Goal: Task Accomplishment & Management: Complete application form

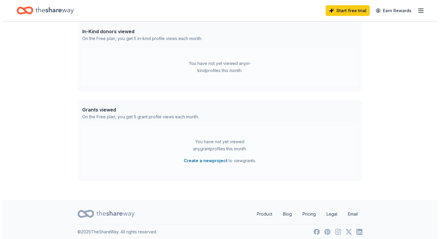
scroll to position [159, 0]
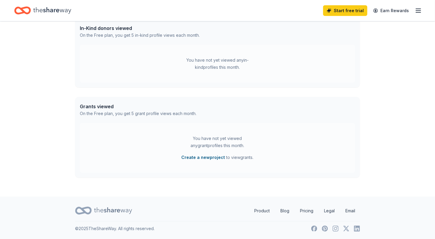
click at [206, 159] on button "Create a new project" at bounding box center [204, 157] width 44 height 7
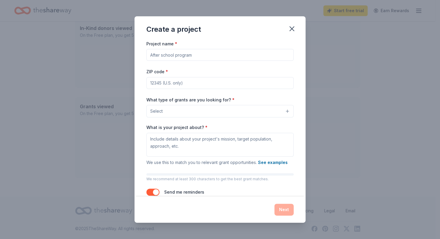
click at [162, 55] on input "Project name *" at bounding box center [219, 55] width 147 height 12
click at [157, 86] on input "ZIP code *" at bounding box center [219, 83] width 147 height 12
type input "33023"
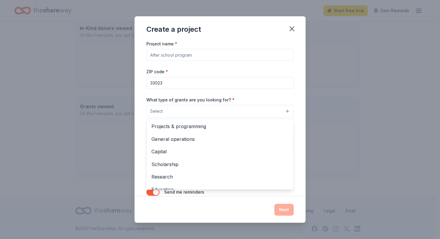
click at [279, 111] on button "Select" at bounding box center [219, 111] width 147 height 12
drag, startPoint x: 290, startPoint y: 144, endPoint x: 289, endPoint y: 155, distance: 11.1
click at [289, 155] on div "Project name * ZIP code * 33023 What type of grants are you looking for? * Sele…" at bounding box center [220, 118] width 171 height 157
click at [282, 111] on button "Select" at bounding box center [219, 111] width 147 height 12
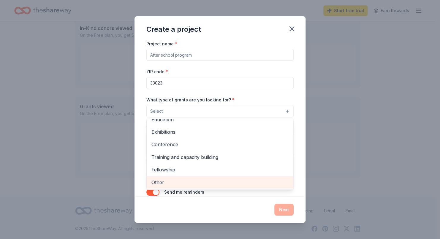
click at [172, 186] on span "Other" at bounding box center [219, 183] width 137 height 8
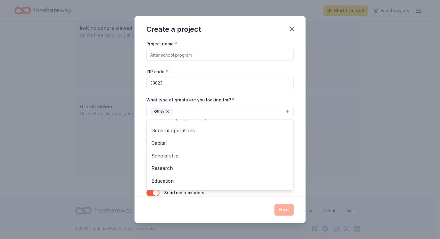
scroll to position [0, 0]
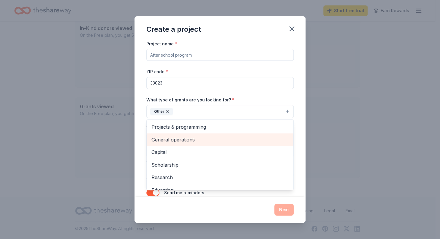
click at [197, 140] on span "General operations" at bounding box center [219, 140] width 137 height 8
click at [197, 140] on span "Capital" at bounding box center [219, 140] width 137 height 8
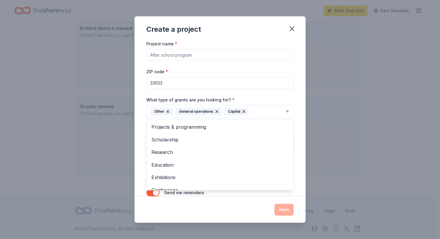
click at [295, 137] on div "Project name * ZIP code * 33023 What type of grants are you looking for? * Othe…" at bounding box center [220, 118] width 171 height 157
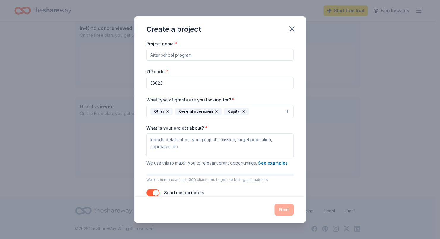
click at [155, 56] on input "Project name *" at bounding box center [219, 55] width 147 height 12
type input "[PERSON_NAME] Little Angels Program"
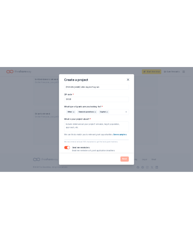
scroll to position [16, 0]
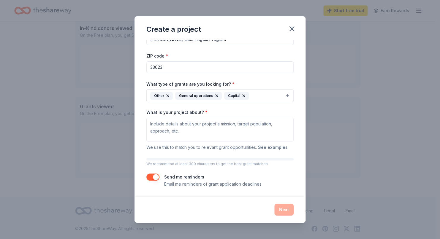
click at [274, 148] on button "See examples" at bounding box center [273, 147] width 30 height 7
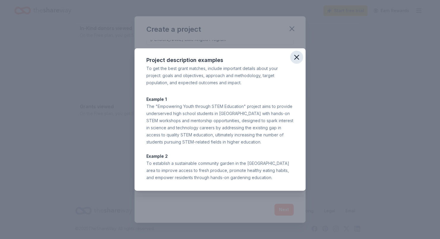
click at [296, 58] on icon "button" at bounding box center [297, 57] width 4 height 4
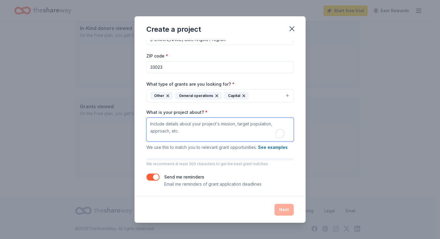
drag, startPoint x: 149, startPoint y: 123, endPoint x: 193, endPoint y: 142, distance: 47.8
click at [193, 142] on div "What is your project about? * We use this to match you to relevant grant opport…" at bounding box center [219, 131] width 147 height 42
drag, startPoint x: 178, startPoint y: 131, endPoint x: 148, endPoint y: 119, distance: 32.6
click at [148, 119] on textarea "What is your project about? *" at bounding box center [219, 130] width 147 height 24
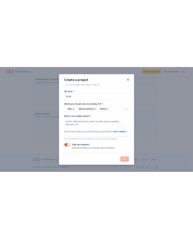
scroll to position [15, 0]
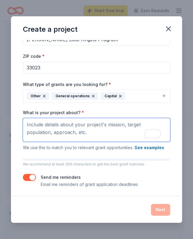
click at [27, 123] on textarea "What is your project about? *" at bounding box center [96, 130] width 147 height 24
paste textarea "[PERSON_NAME] Little Angels exists to provide compassionate support and tangibl…"
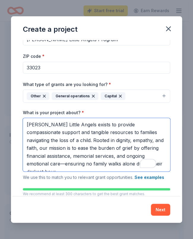
scroll to position [3, 0]
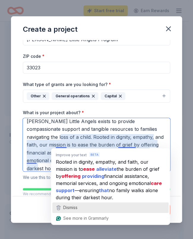
click at [63, 206] on span "Dismiss" at bounding box center [70, 207] width 14 height 5
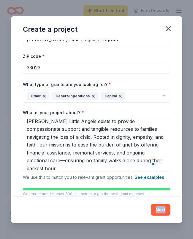
click at [63, 206] on div "Next" at bounding box center [96, 210] width 147 height 12
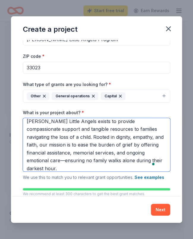
drag, startPoint x: 63, startPoint y: 206, endPoint x: 44, endPoint y: 160, distance: 49.8
click at [44, 160] on textarea "[PERSON_NAME] Little Angels exists to provide compassionate support and tangibl…" at bounding box center [96, 144] width 147 height 53
click at [39, 167] on textarea "[PERSON_NAME] Little Angels exists to provide compassionate support and tangibl…" at bounding box center [96, 144] width 147 height 53
click at [41, 168] on textarea "[PERSON_NAME] Little Angels exists to provide compassionate support and tangibl…" at bounding box center [96, 144] width 147 height 53
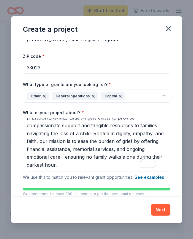
click at [19, 173] on div "Project name * [PERSON_NAME] Little Angels Program ZIP code * 33023 What type o…" at bounding box center [96, 118] width 171 height 157
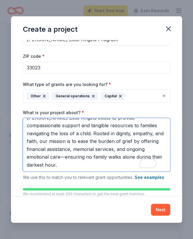
click at [26, 168] on textarea "[PERSON_NAME] Little Angels exists to provide compassionate support and tangibl…" at bounding box center [96, 144] width 147 height 53
paste textarea "We serve grieving families in [GEOGRAPHIC_DATA][US_STATE], particularly those f…"
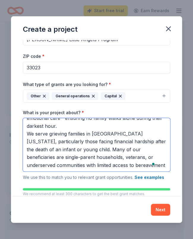
scroll to position [50, 0]
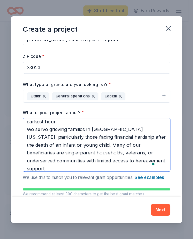
click at [156, 161] on textarea "[PERSON_NAME] Little Angels exists to provide compassionate support and tangibl…" at bounding box center [96, 144] width 147 height 53
paste textarea "Our program combines direct service with community mobilization: 🕊️ Memorial Su…"
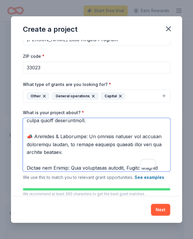
scroll to position [244, 0]
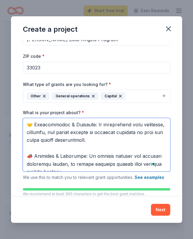
click at [35, 163] on textarea "What is your project about? *" at bounding box center [96, 144] width 147 height 53
click at [35, 132] on textarea "What is your project about? *" at bounding box center [96, 144] width 147 height 53
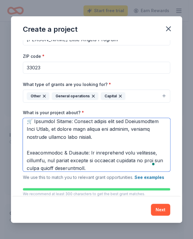
click at [35, 128] on textarea "What is your project about? *" at bounding box center [96, 144] width 147 height 53
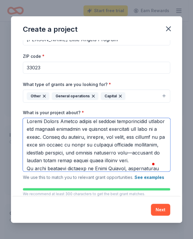
click at [90, 121] on textarea "What is your project about? *" at bounding box center [96, 144] width 147 height 53
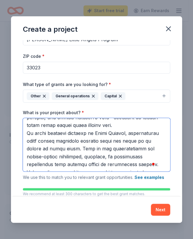
scroll to position [43, 0]
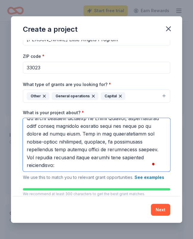
click at [97, 148] on textarea "What is your project about? *" at bounding box center [96, 144] width 147 height 53
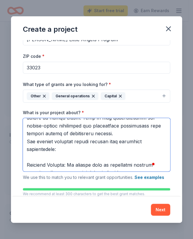
scroll to position [69, 0]
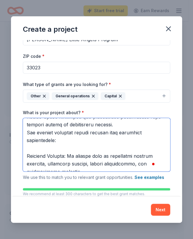
click at [125, 132] on textarea "What is your project about? *" at bounding box center [96, 144] width 147 height 53
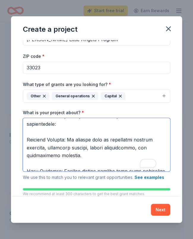
drag, startPoint x: 76, startPoint y: 162, endPoint x: 26, endPoint y: 145, distance: 53.5
click at [26, 145] on textarea "What is your project about? *" at bounding box center [96, 144] width 147 height 53
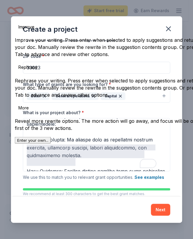
click at [20, 37] on button "See rewrite suggestions" at bounding box center [17, 26] width 5 height 21
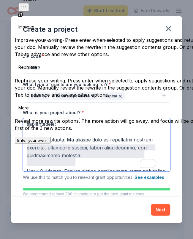
click at [96, 162] on textarea "What is your project about? *" at bounding box center [96, 144] width 147 height 53
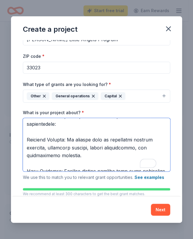
scroll to position [105, 0]
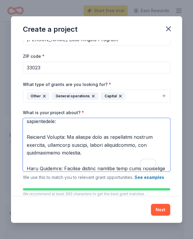
click at [48, 154] on textarea "What is your project about? *" at bounding box center [96, 144] width 147 height 53
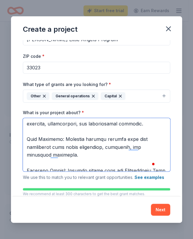
scroll to position [128, 0]
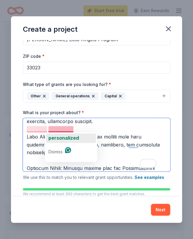
click at [59, 137] on span "personalized" at bounding box center [63, 138] width 31 height 6
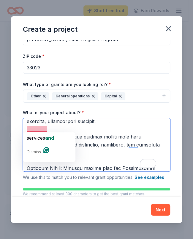
click at [34, 127] on textarea "What is your project about? *" at bounding box center [96, 144] width 147 height 53
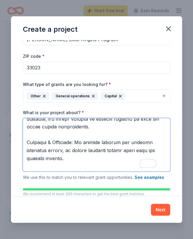
scroll to position [190, 0]
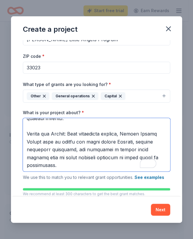
click at [64, 136] on textarea "What is your project about? *" at bounding box center [96, 144] width 147 height 53
drag, startPoint x: 61, startPoint y: 134, endPoint x: 130, endPoint y: 135, distance: 69.2
click at [130, 135] on textarea "What is your project about? *" at bounding box center [96, 144] width 147 height 53
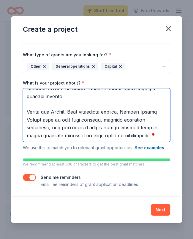
scroll to position [45, 0]
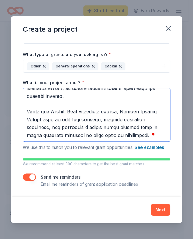
type textarea "Loremi Dolors Ametco adipisci elitseddoeius tempori utl etdolore magnaaliq en a…"
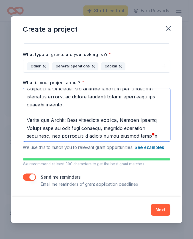
scroll to position [132, 0]
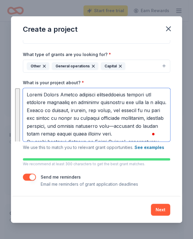
drag, startPoint x: 150, startPoint y: 128, endPoint x: 27, endPoint y: 85, distance: 130.4
click at [27, 85] on div "What is your project about? * We use this to match you to relevant grant opport…" at bounding box center [96, 115] width 147 height 71
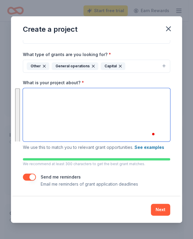
scroll to position [16, 0]
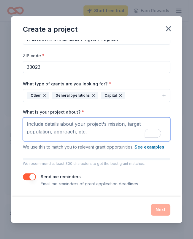
paste textarea "Founded in [DATE] by [PERSON_NAME], a licensed funeral director with twenty yea…"
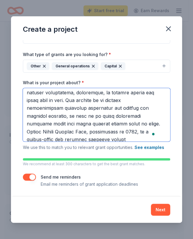
scroll to position [54, 0]
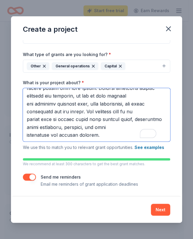
click at [111, 127] on textarea "What is your project about? *" at bounding box center [96, 114] width 147 height 53
click at [135, 96] on textarea "What is your project about? *" at bounding box center [96, 114] width 147 height 53
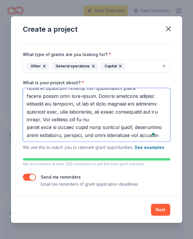
click at [135, 119] on textarea "What is your project about? *" at bounding box center [96, 114] width 147 height 53
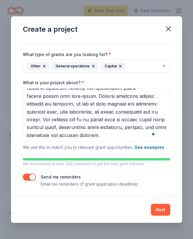
click at [183, 5] on div "Create a project Project name * [PERSON_NAME] Little Angels Program ZIP code * …" at bounding box center [96, 119] width 193 height 239
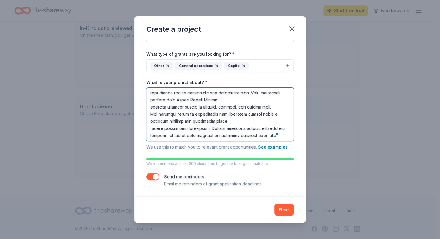
scroll to position [76, 0]
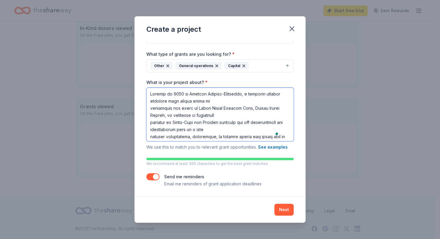
click at [222, 99] on textarea "What is your project about? *" at bounding box center [219, 114] width 147 height 53
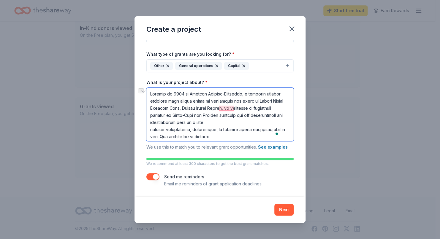
drag, startPoint x: 222, startPoint y: 99, endPoint x: 252, endPoint y: 103, distance: 30.5
click at [252, 103] on textarea "What is your project about? *" at bounding box center [219, 114] width 147 height 53
click at [273, 101] on textarea "What is your project about? *" at bounding box center [219, 114] width 147 height 53
click at [268, 105] on textarea "What is your project about? *" at bounding box center [219, 114] width 147 height 53
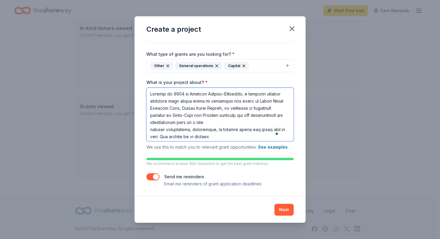
click at [184, 113] on textarea "What is your project about? *" at bounding box center [219, 114] width 147 height 53
click at [228, 117] on span "Angels" at bounding box center [226, 117] width 15 height 6
click at [241, 123] on textarea "What is your project about? *" at bounding box center [219, 114] width 147 height 53
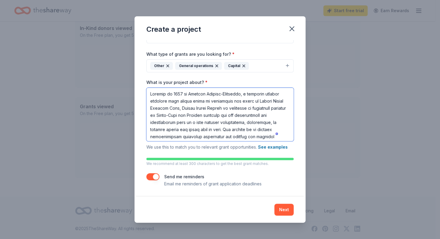
click at [259, 123] on textarea "What is your project about? *" at bounding box center [219, 114] width 147 height 53
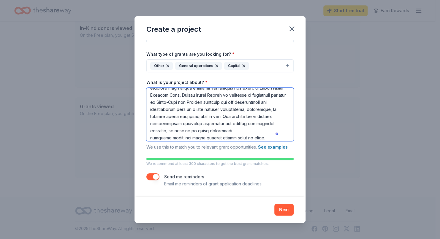
scroll to position [23, 0]
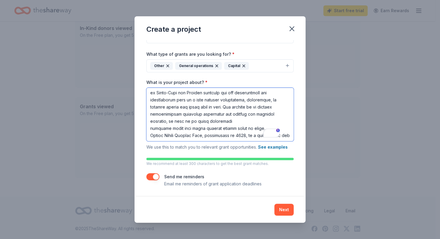
click at [201, 114] on textarea "What is your project about? *" at bounding box center [219, 114] width 147 height 53
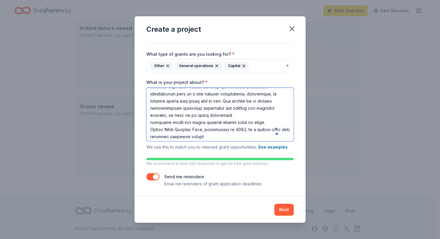
click at [272, 108] on textarea "What is your project about? *" at bounding box center [219, 114] width 147 height 53
click at [275, 115] on textarea "What is your project about? *" at bounding box center [219, 114] width 147 height 53
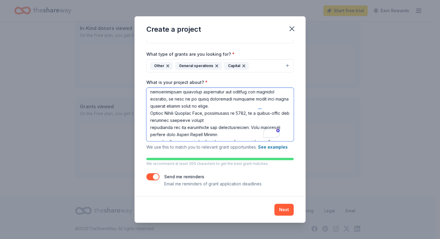
click at [237, 122] on textarea "What is your project about? *" at bounding box center [219, 114] width 147 height 53
click at [259, 121] on textarea "What is your project about? *" at bounding box center [219, 114] width 147 height 53
click at [205, 136] on textarea "What is your project about? *" at bounding box center [219, 114] width 147 height 53
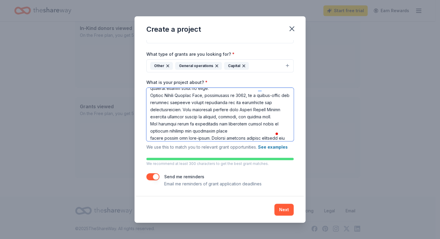
click at [227, 137] on textarea "What is your project about? *" at bounding box center [219, 114] width 147 height 53
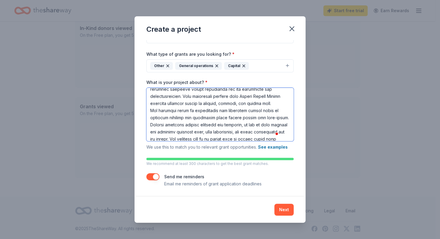
click at [271, 125] on textarea "What is your project about? *" at bounding box center [219, 114] width 147 height 53
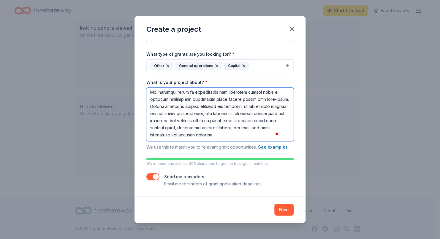
type textarea "Founded in [DATE] by [PERSON_NAME], a licensed funeral director with twenty yea…"
click at [284, 211] on button "Next" at bounding box center [283, 210] width 19 height 12
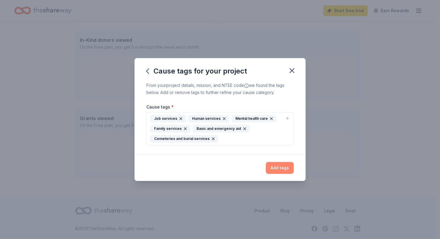
click at [276, 170] on button "Add tags" at bounding box center [280, 168] width 28 height 12
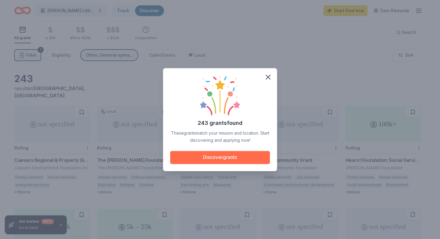
click at [227, 161] on button "Discover grants" at bounding box center [220, 157] width 100 height 13
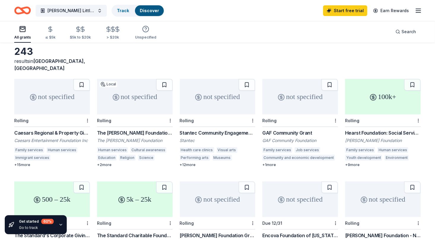
scroll to position [26, 0]
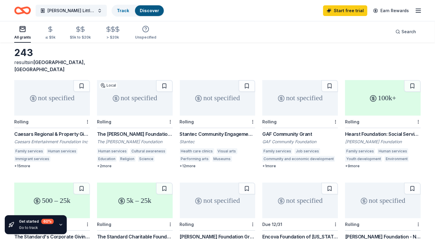
click at [63, 139] on div "Caesars Entertainment Foundation Inc" at bounding box center [52, 142] width 76 height 6
click at [140, 139] on div "The [PERSON_NAME] Foundation" at bounding box center [135, 142] width 76 height 6
click at [165, 80] on button at bounding box center [164, 86] width 17 height 12
click at [293, 131] on div "GAF Community Grant" at bounding box center [301, 134] width 76 height 7
